Goal: Transaction & Acquisition: Subscribe to service/newsletter

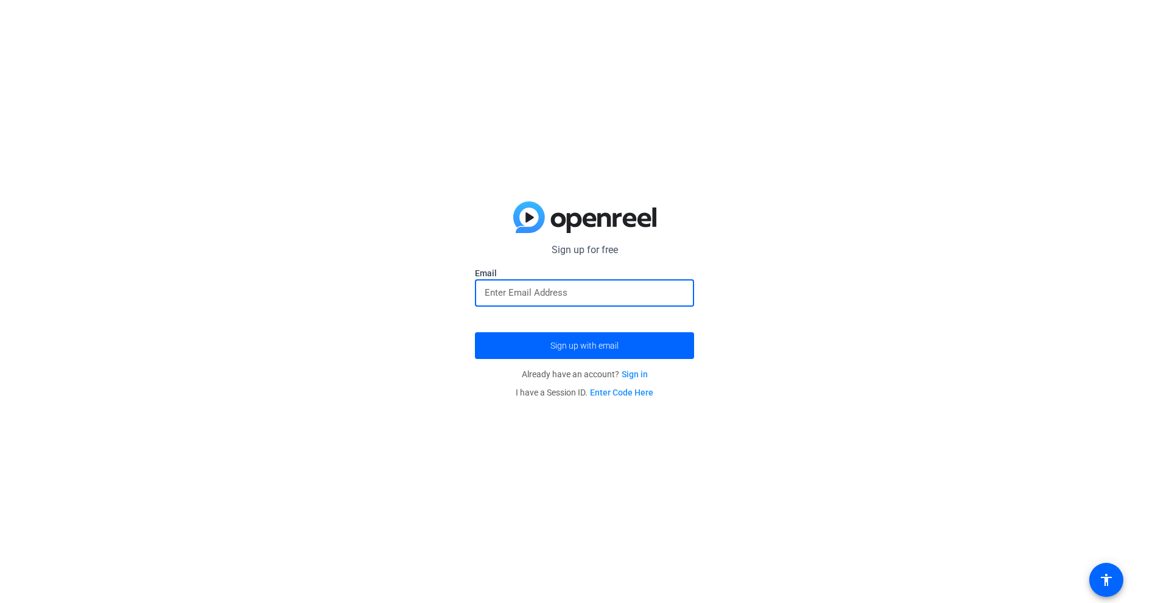
click at [628, 293] on input "email" at bounding box center [585, 293] width 200 height 15
click at [634, 297] on input "email" at bounding box center [585, 293] width 200 height 15
click at [631, 374] on link "Sign in" at bounding box center [635, 375] width 26 height 10
click at [572, 289] on input "email" at bounding box center [585, 293] width 200 height 15
type input "d"
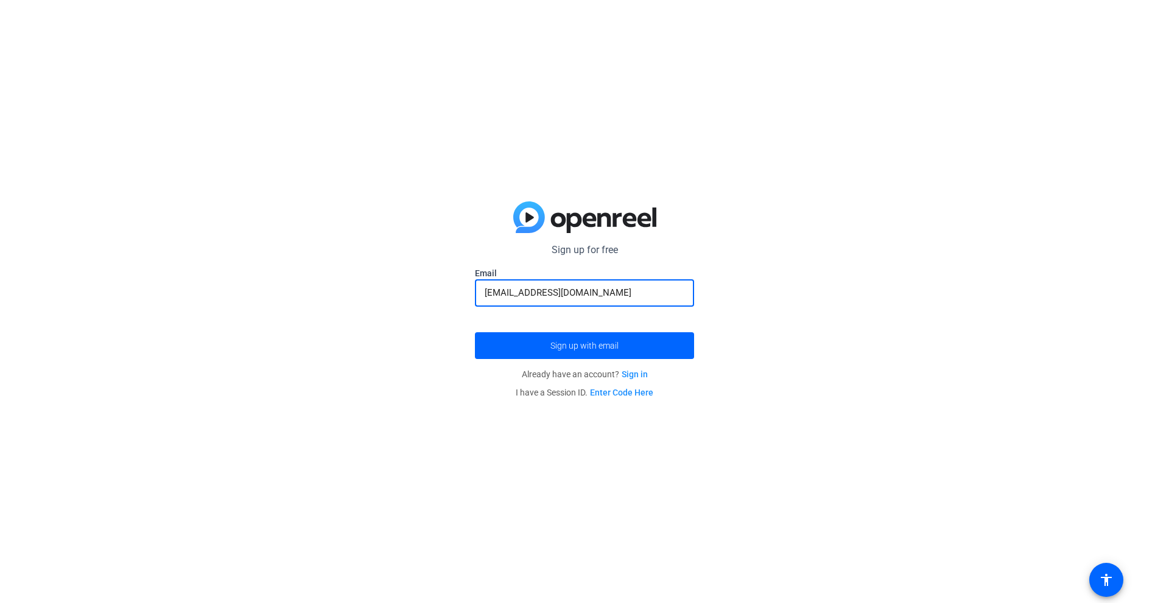
type input "[EMAIL_ADDRESS][DOMAIN_NAME]"
click at [475, 332] on button "Sign up with email" at bounding box center [584, 345] width 219 height 27
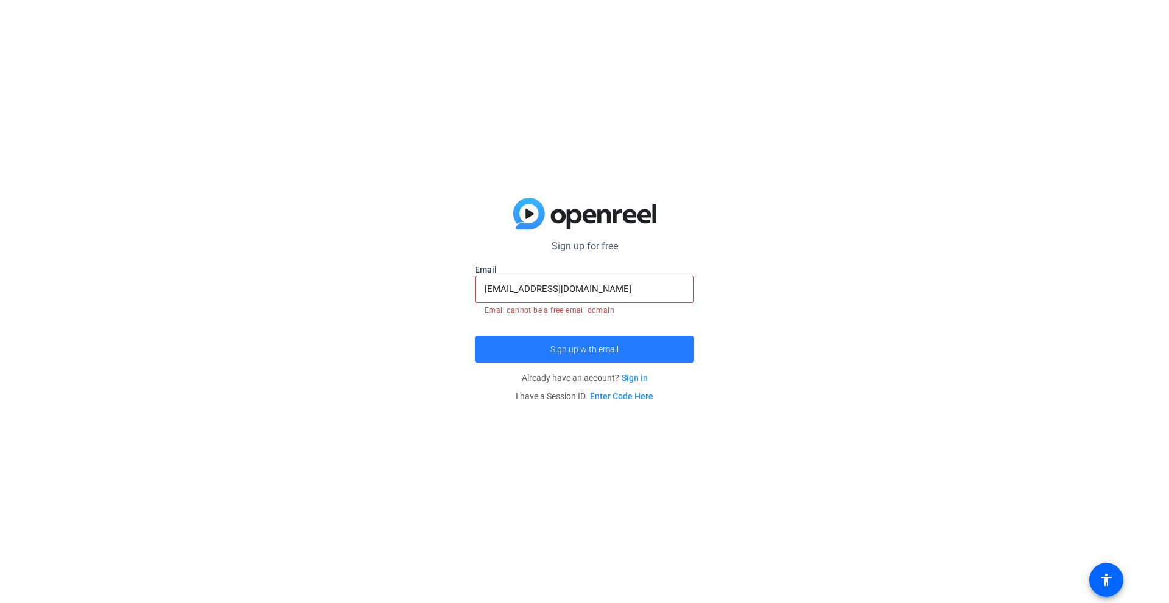
click at [613, 349] on span "Sign up with email" at bounding box center [584, 349] width 68 height 0
drag, startPoint x: 611, startPoint y: 292, endPoint x: 498, endPoint y: 302, distance: 113.1
click at [459, 302] on div "Sign up for free Email [EMAIL_ADDRESS][DOMAIN_NAME] Email cannot be a free emai…" at bounding box center [584, 301] width 1169 height 603
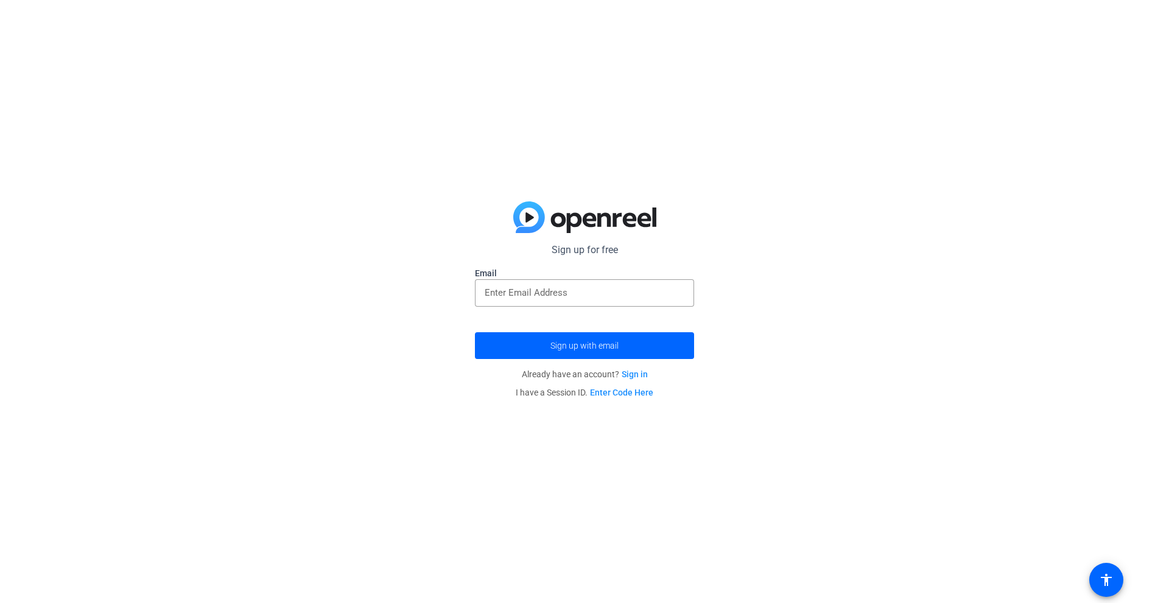
click at [637, 375] on link "Sign in" at bounding box center [635, 375] width 26 height 10
click at [605, 284] on div at bounding box center [585, 292] width 200 height 27
